Goal: Information Seeking & Learning: Learn about a topic

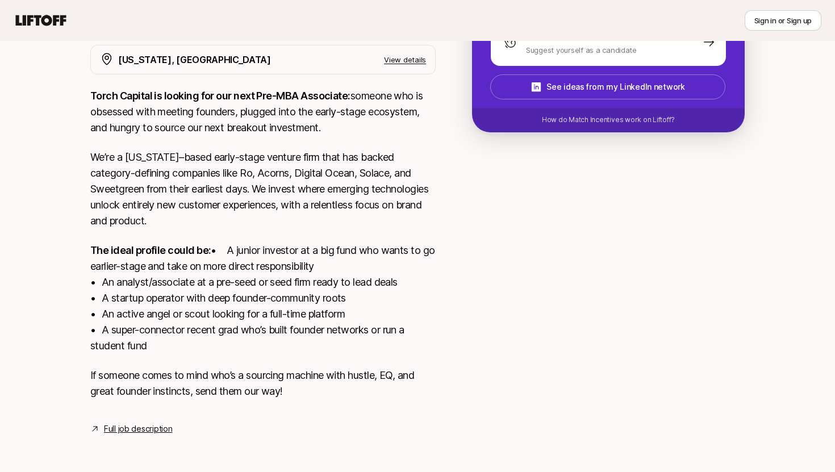
scroll to position [157, 0]
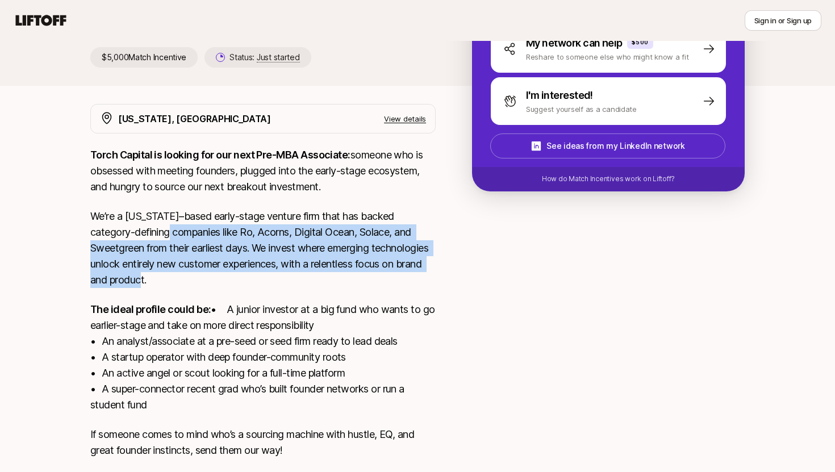
drag, startPoint x: 181, startPoint y: 226, endPoint x: 350, endPoint y: 280, distance: 178.2
click at [350, 280] on p "We’re a [US_STATE]–based early-stage venture firm that has backed category-defi…" at bounding box center [262, 248] width 345 height 80
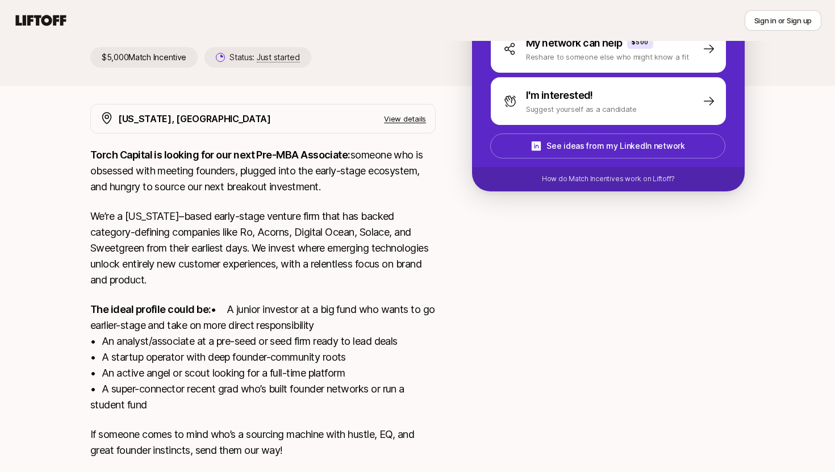
click at [336, 247] on p "We’re a [US_STATE]–based early-stage venture firm that has backed category-defi…" at bounding box center [262, 248] width 345 height 80
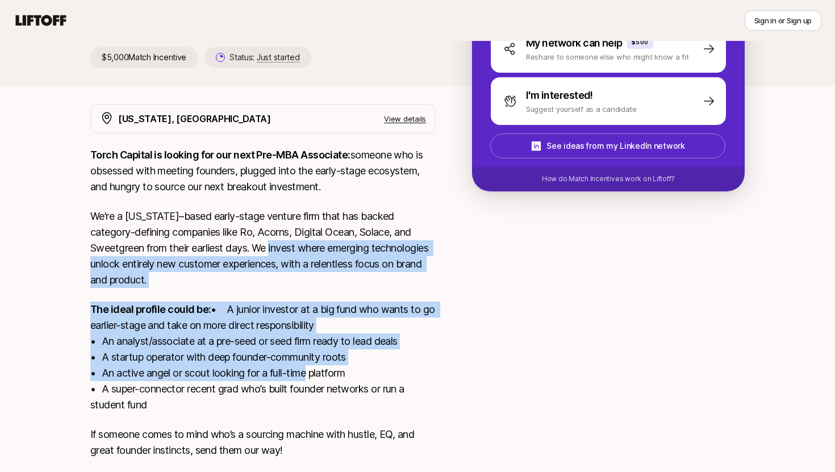
drag, startPoint x: 282, startPoint y: 241, endPoint x: 314, endPoint y: 394, distance: 155.5
click at [305, 394] on div "Torch Capital is looking for our next Pre-MBA Associate: someone who is obsesse…" at bounding box center [262, 309] width 345 height 325
click at [267, 285] on p "We’re a [US_STATE]–based early-stage venture firm that has backed category-defi…" at bounding box center [262, 248] width 345 height 80
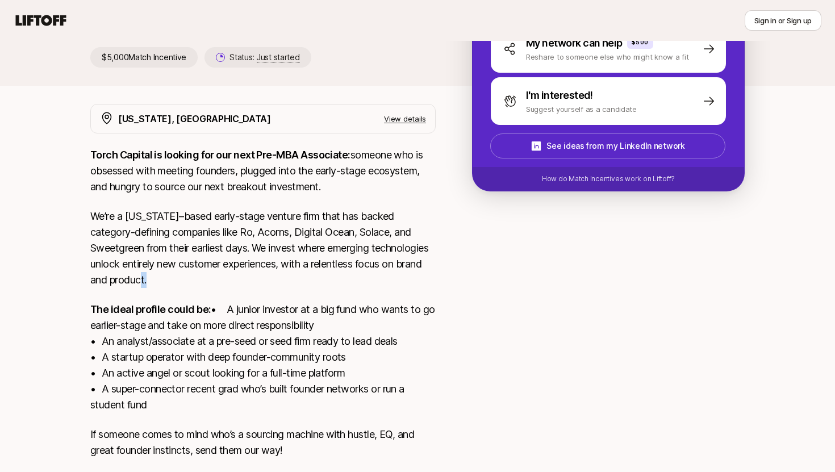
click at [267, 285] on p "We’re a [US_STATE]–based early-stage venture firm that has backed category-defi…" at bounding box center [262, 248] width 345 height 80
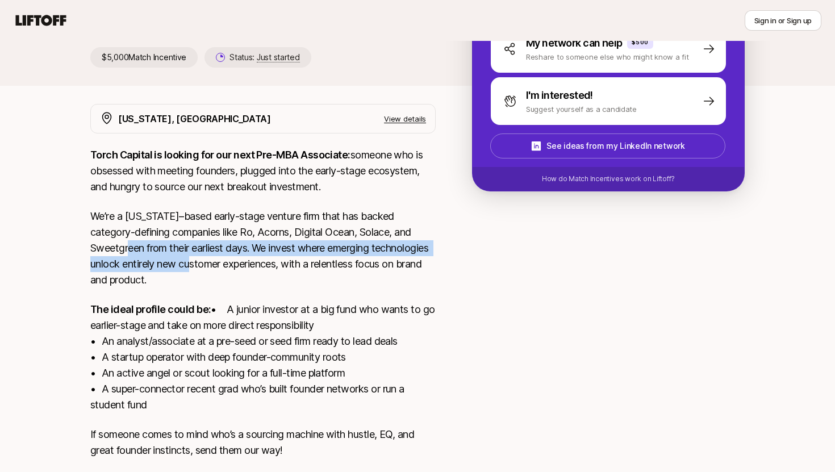
drag, startPoint x: 142, startPoint y: 252, endPoint x: 291, endPoint y: 277, distance: 151.4
click at [291, 277] on p "We’re a [US_STATE]–based early-stage venture firm that has backed category-defi…" at bounding box center [262, 248] width 345 height 80
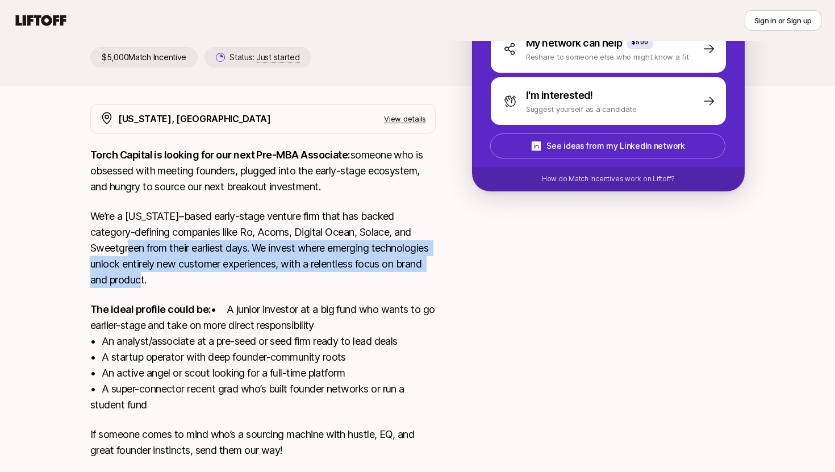
click at [291, 277] on p "We’re a [US_STATE]–based early-stage venture firm that has backed category-defi…" at bounding box center [262, 248] width 345 height 80
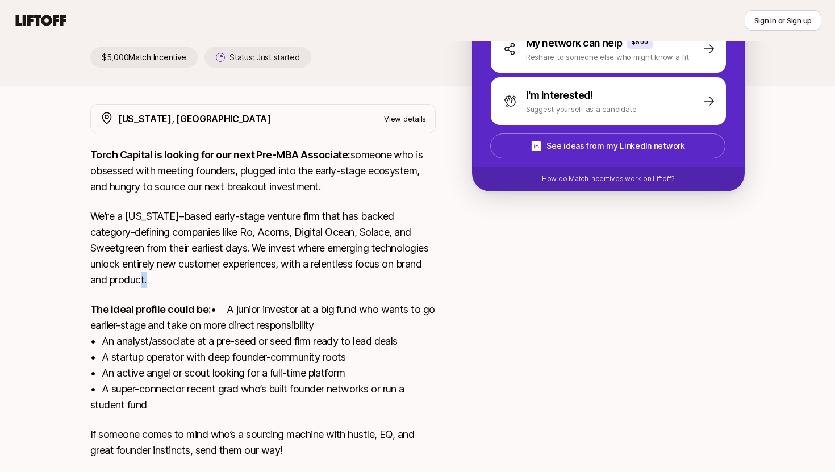
click at [291, 277] on p "We’re a [US_STATE]–based early-stage venture firm that has backed category-defi…" at bounding box center [262, 248] width 345 height 80
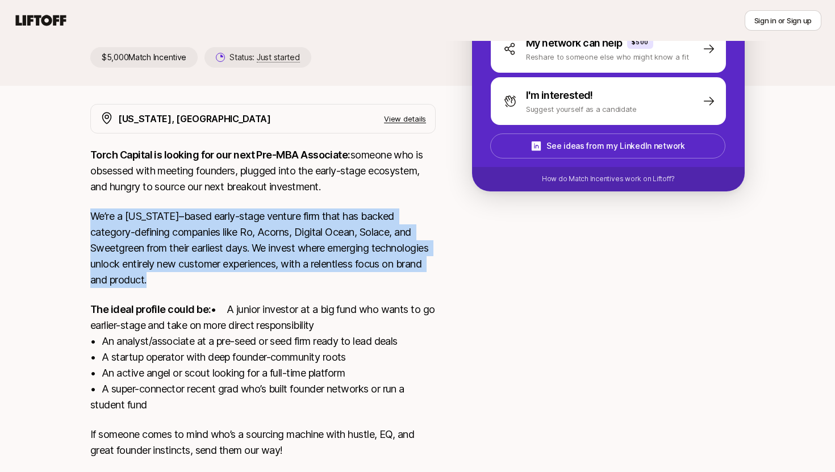
click at [291, 277] on p "We’re a [US_STATE]–based early-stage venture firm that has backed category-defi…" at bounding box center [262, 248] width 345 height 80
click at [323, 248] on p "We’re a [US_STATE]–based early-stage venture firm that has backed category-defi…" at bounding box center [262, 248] width 345 height 80
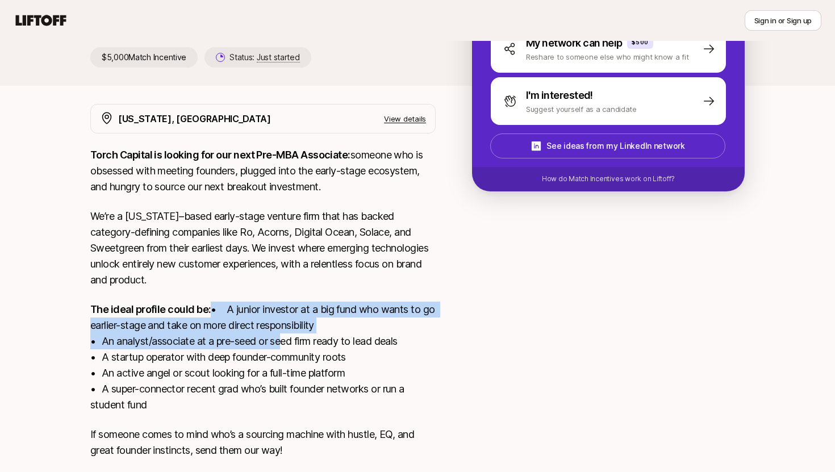
drag, startPoint x: 315, startPoint y: 317, endPoint x: 279, endPoint y: 345, distance: 45.7
click at [279, 348] on p "The ideal profile could be: • A junior investor at a big fund who wants to go e…" at bounding box center [262, 357] width 345 height 111
click at [279, 345] on p "The ideal profile could be: • A junior investor at a big fund who wants to go e…" at bounding box center [262, 357] width 345 height 111
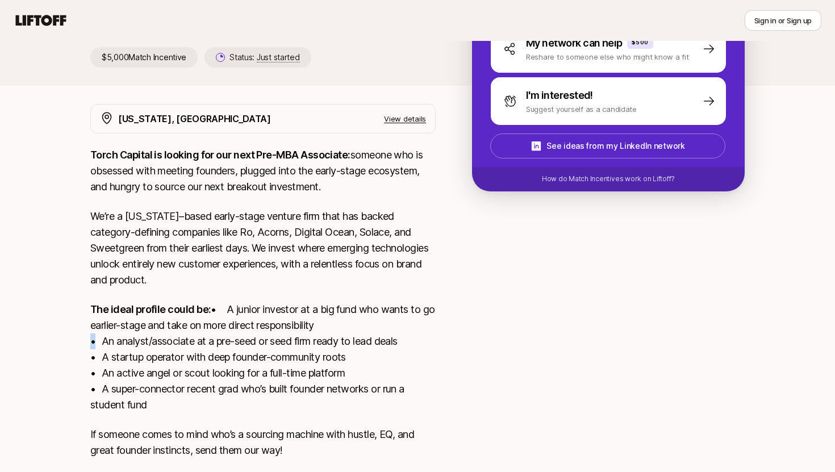
click at [279, 345] on p "The ideal profile could be: • A junior investor at a big fund who wants to go e…" at bounding box center [262, 357] width 345 height 111
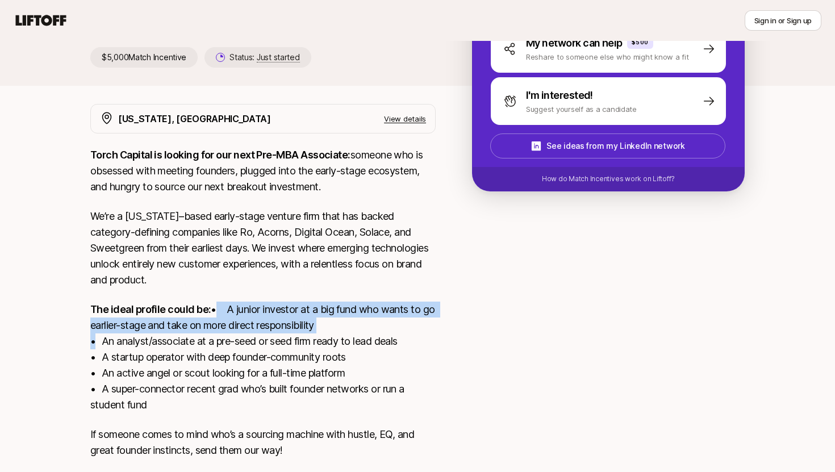
click at [279, 345] on p "The ideal profile could be: • A junior investor at a big fund who wants to go e…" at bounding box center [262, 357] width 345 height 111
click at [293, 325] on p "The ideal profile could be: • A junior investor at a big fund who wants to go e…" at bounding box center [262, 357] width 345 height 111
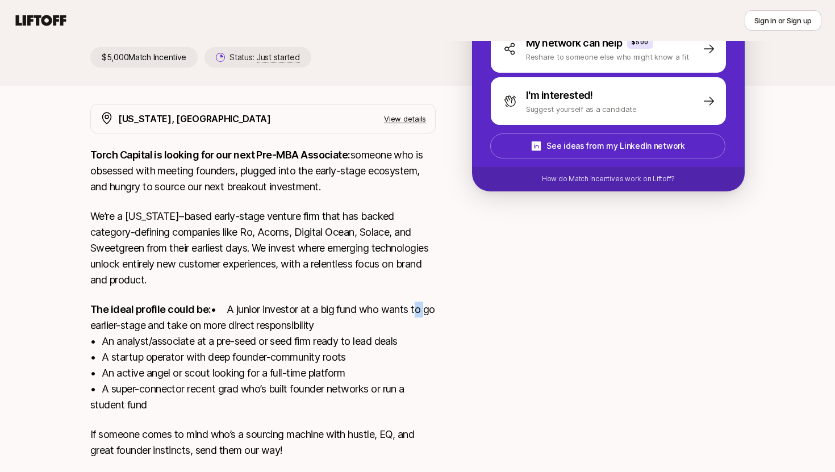
click at [293, 325] on p "The ideal profile could be: • A junior investor at a big fund who wants to go e…" at bounding box center [262, 357] width 345 height 111
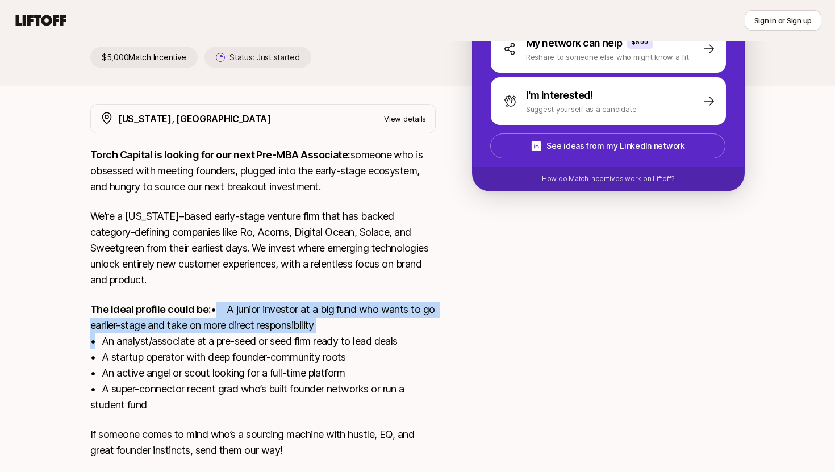
click at [293, 325] on p "The ideal profile could be: • A junior investor at a big fund who wants to go e…" at bounding box center [262, 357] width 345 height 111
click at [362, 327] on p "The ideal profile could be: • A junior investor at a big fund who wants to go e…" at bounding box center [262, 357] width 345 height 111
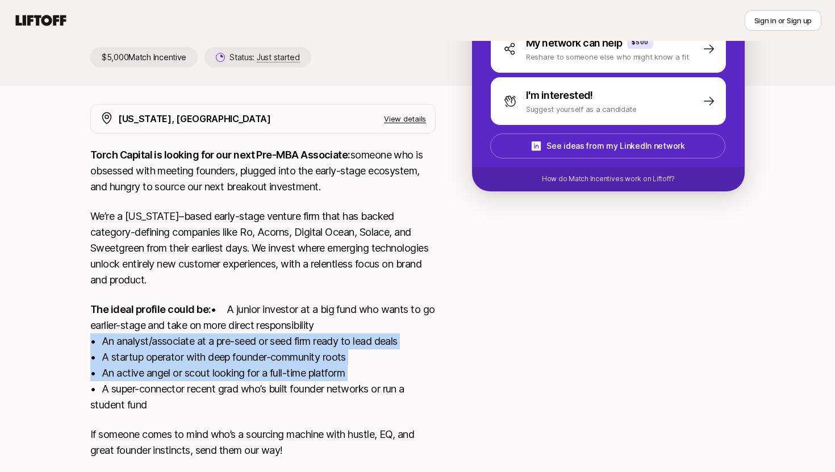
drag, startPoint x: 232, startPoint y: 337, endPoint x: 394, endPoint y: 388, distance: 169.8
click at [394, 388] on p "The ideal profile could be: • A junior investor at a big fund who wants to go e…" at bounding box center [262, 357] width 345 height 111
click at [376, 354] on p "The ideal profile could be: • A junior investor at a big fund who wants to go e…" at bounding box center [262, 357] width 345 height 111
drag, startPoint x: 188, startPoint y: 355, endPoint x: 294, endPoint y: 386, distance: 110.7
click at [294, 386] on p "The ideal profile could be: • A junior investor at a big fund who wants to go e…" at bounding box center [262, 357] width 345 height 111
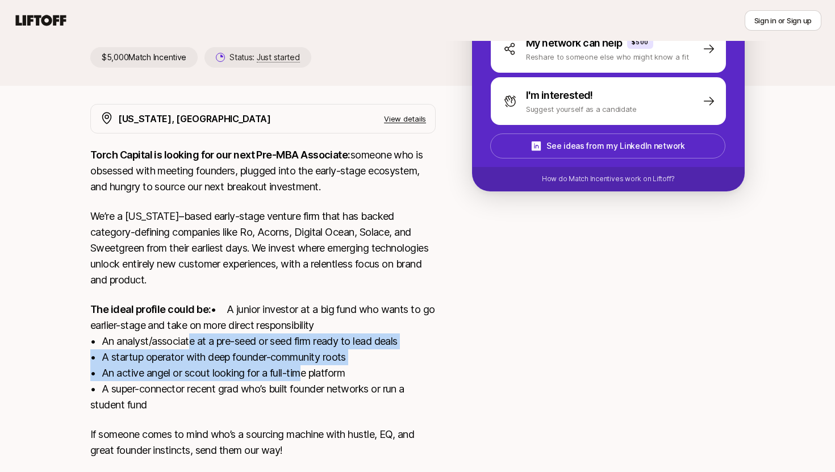
click at [254, 379] on p "The ideal profile could be: • A junior investor at a big fund who wants to go e…" at bounding box center [262, 357] width 345 height 111
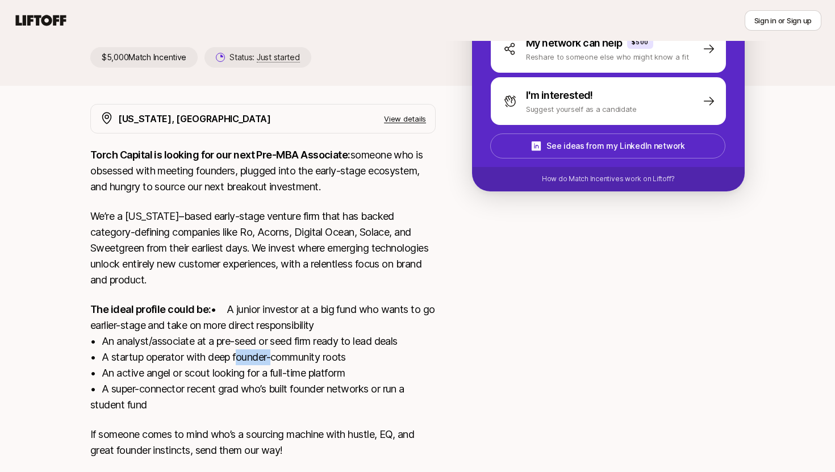
click at [254, 379] on p "The ideal profile could be: • A junior investor at a big fund who wants to go e…" at bounding box center [262, 357] width 345 height 111
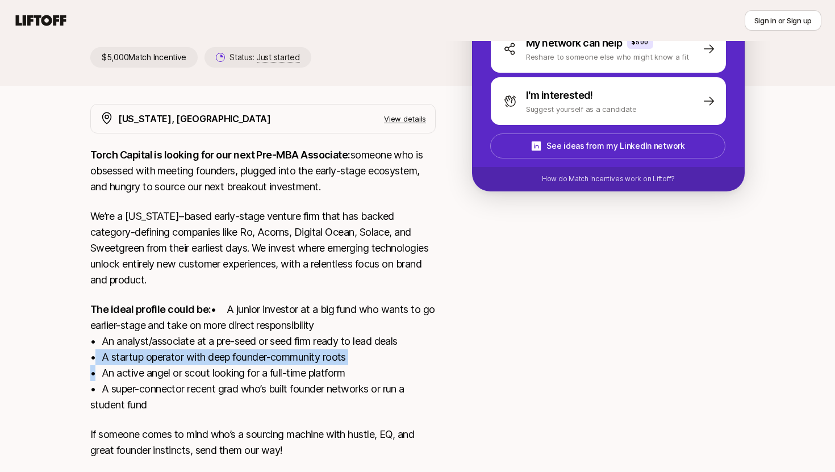
click at [254, 379] on p "The ideal profile could be: • A junior investor at a big fund who wants to go e…" at bounding box center [262, 357] width 345 height 111
click at [301, 368] on p "The ideal profile could be: • A junior investor at a big fund who wants to go e…" at bounding box center [262, 357] width 345 height 111
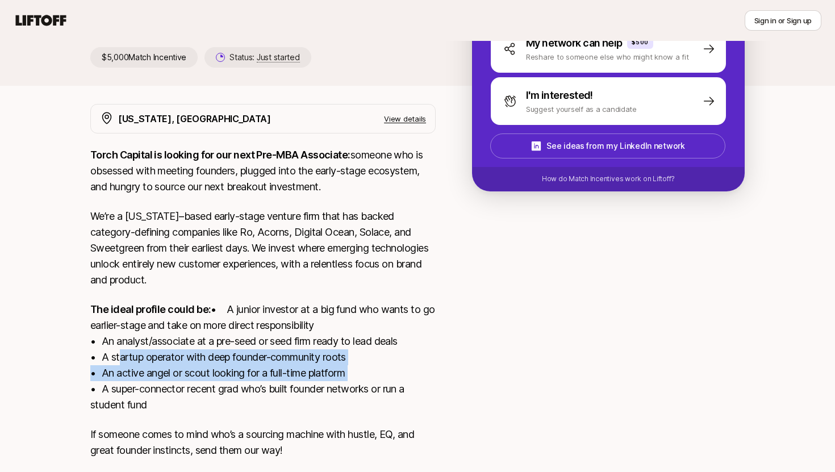
drag, startPoint x: 124, startPoint y: 372, endPoint x: 418, endPoint y: 393, distance: 293.9
click at [418, 390] on p "The ideal profile could be: • A junior investor at a big fund who wants to go e…" at bounding box center [262, 357] width 345 height 111
click at [291, 380] on p "The ideal profile could be: • A junior investor at a big fund who wants to go e…" at bounding box center [262, 357] width 345 height 111
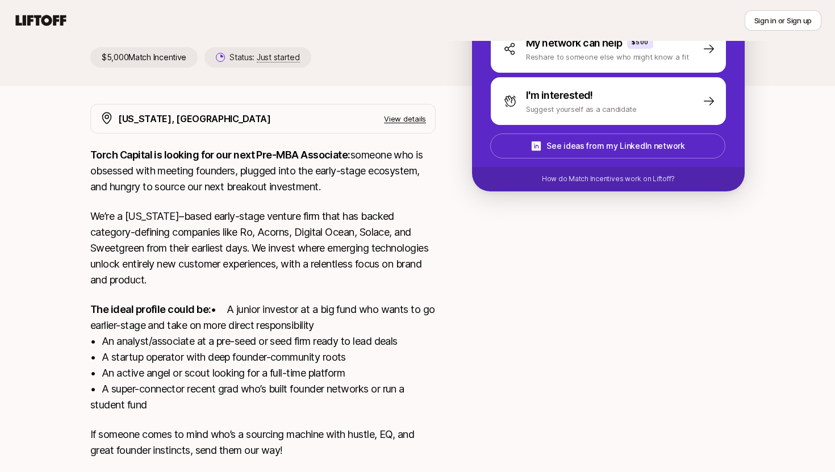
scroll to position [232, 0]
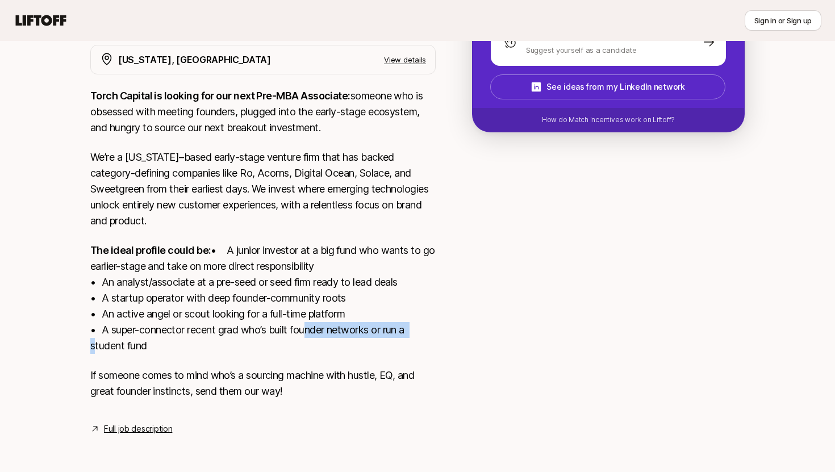
drag, startPoint x: 305, startPoint y: 327, endPoint x: 449, endPoint y: 335, distance: 143.9
click at [444, 335] on div "[US_STATE], [GEOGRAPHIC_DATA] View details Torch Capital is looking for our nex…" at bounding box center [418, 240] width 682 height 391
click at [449, 335] on div "[US_STATE], [GEOGRAPHIC_DATA] View details Torch Capital is looking for our nex…" at bounding box center [418, 240] width 682 height 391
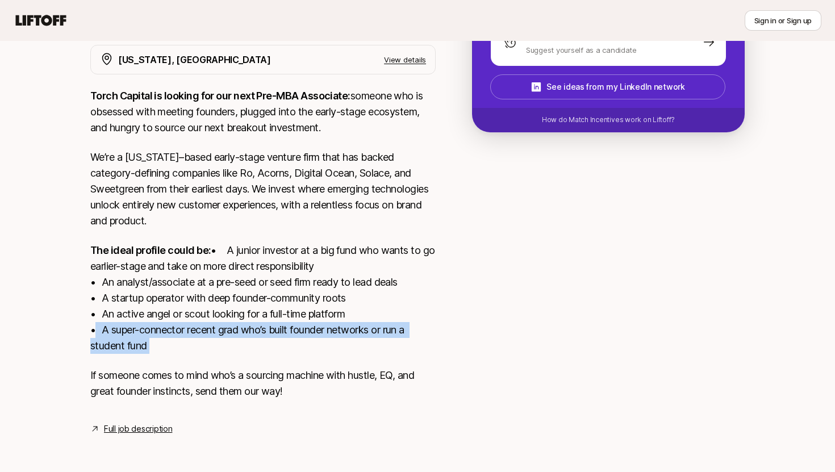
drag, startPoint x: 449, startPoint y: 335, endPoint x: 393, endPoint y: 364, distance: 63.3
click at [448, 335] on div "[US_STATE], [GEOGRAPHIC_DATA] View details Torch Capital is looking for our nex…" at bounding box center [418, 240] width 682 height 391
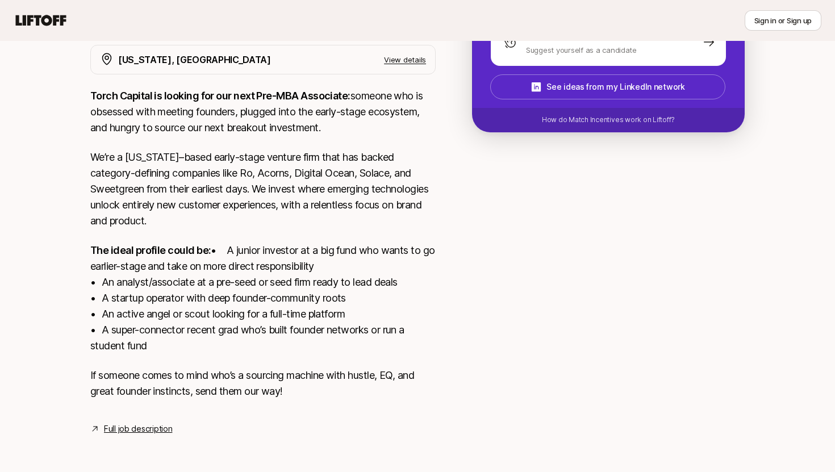
click at [381, 369] on p "If someone comes to mind who’s a sourcing machine with hustle, EQ, and great fo…" at bounding box center [262, 384] width 345 height 32
click at [118, 431] on link "Full job description" at bounding box center [138, 429] width 68 height 14
